Goal: Task Accomplishment & Management: Manage account settings

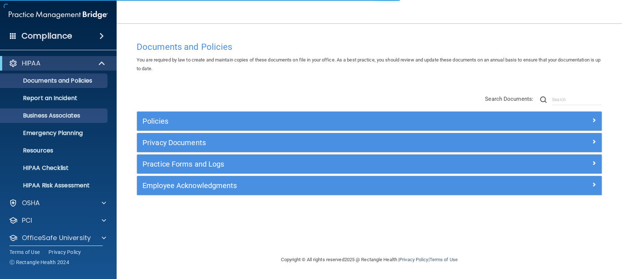
scroll to position [23, 0]
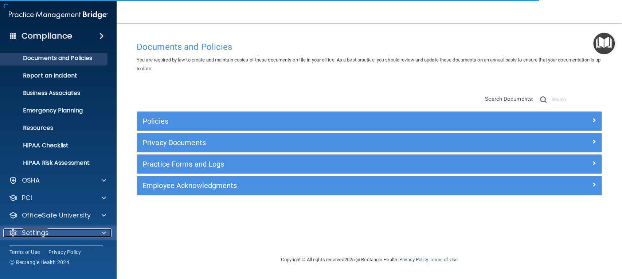
click at [44, 234] on p "Settings" at bounding box center [35, 233] width 27 height 9
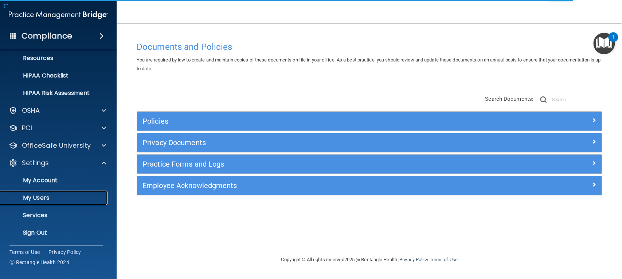
click at [49, 195] on p "My Users" at bounding box center [54, 197] width 99 height 7
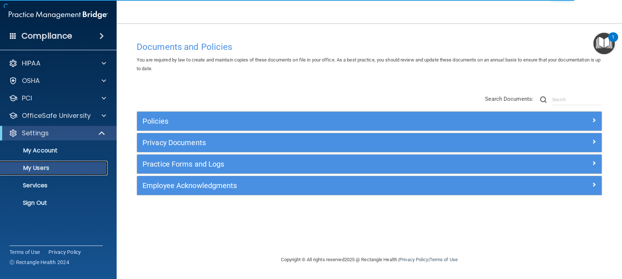
select select "20"
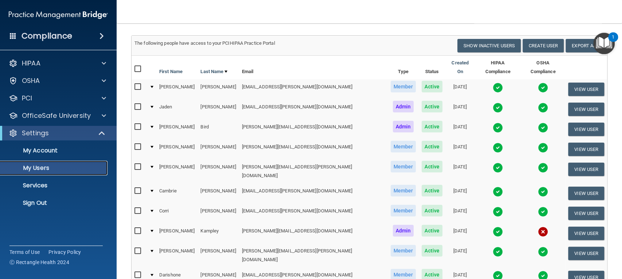
scroll to position [39, 0]
click at [138, 164] on input "checkbox" at bounding box center [138, 167] width 8 height 6
checkbox input "true"
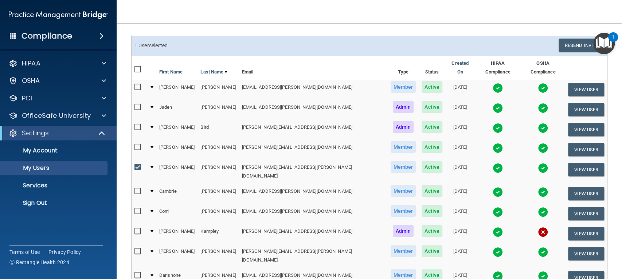
scroll to position [0, 0]
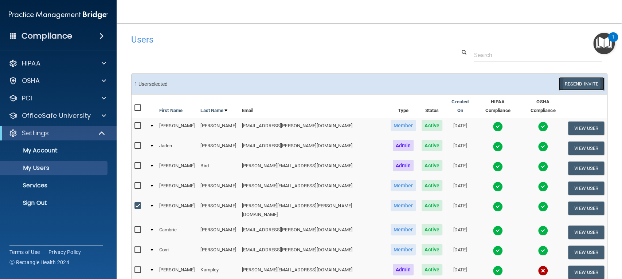
click at [565, 85] on button "Resend Invite" at bounding box center [581, 83] width 46 height 13
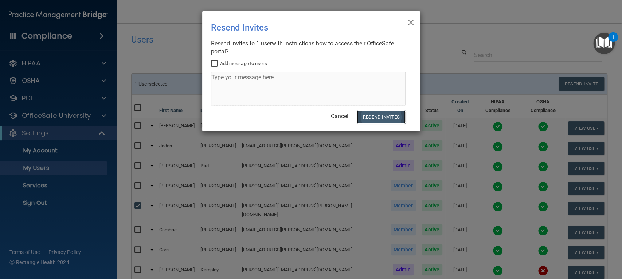
click at [388, 117] on button "Resend Invites" at bounding box center [381, 116] width 48 height 13
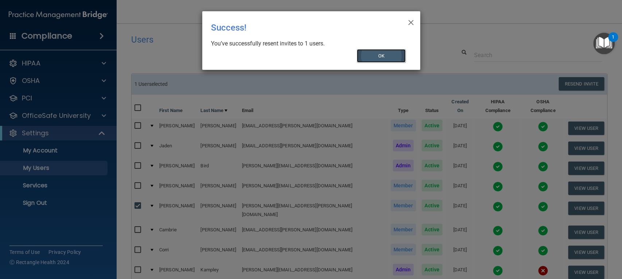
click at [385, 60] on button "OK" at bounding box center [381, 55] width 49 height 13
